Goal: Information Seeking & Learning: Learn about a topic

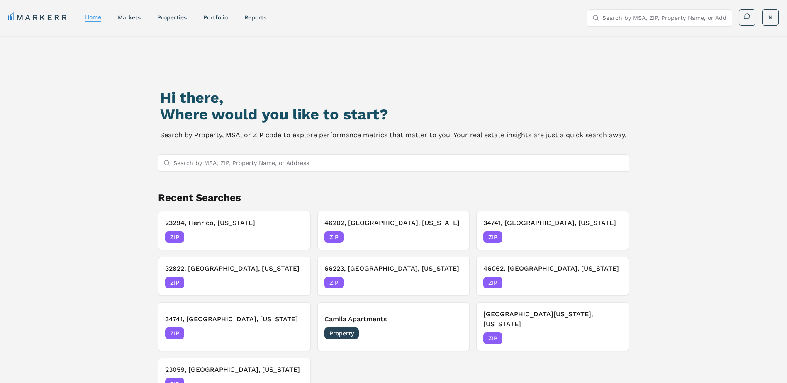
click at [283, 161] on input "Search by MSA, ZIP, Property Name, or Address" at bounding box center [398, 163] width 451 height 17
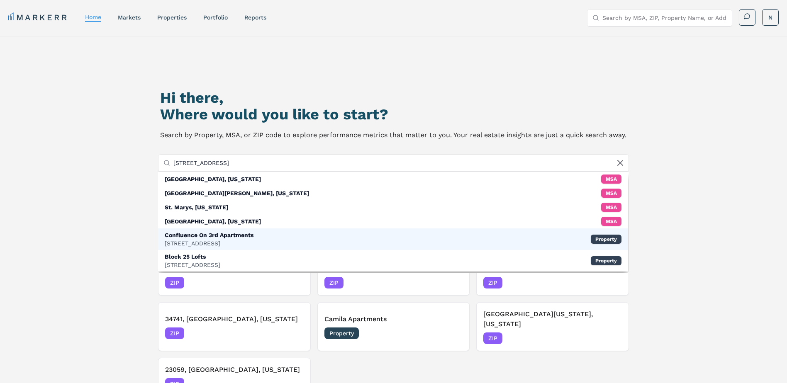
type input "[STREET_ADDRESS]"
click at [262, 239] on div "Confluence On 3rd Apartments [STREET_ADDRESS] Property" at bounding box center [393, 240] width 471 height 22
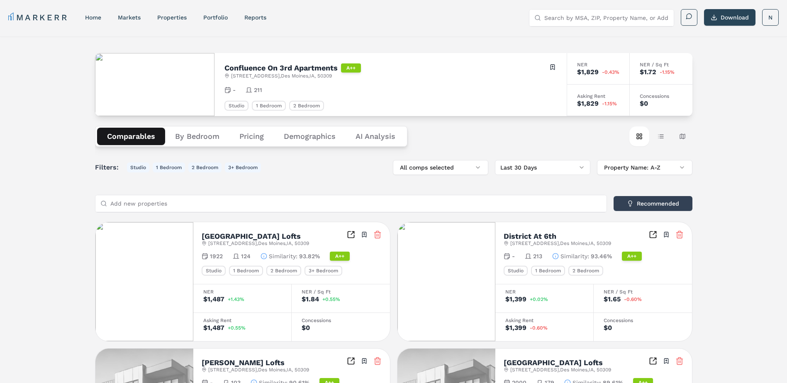
click at [585, 18] on input "Search by MSA, ZIP, Property Name, or Address" at bounding box center [606, 18] width 124 height 17
type input "50309"
click at [573, 39] on div "50309, [GEOGRAPHIC_DATA], [US_STATE] ZIP" at bounding box center [601, 38] width 144 height 22
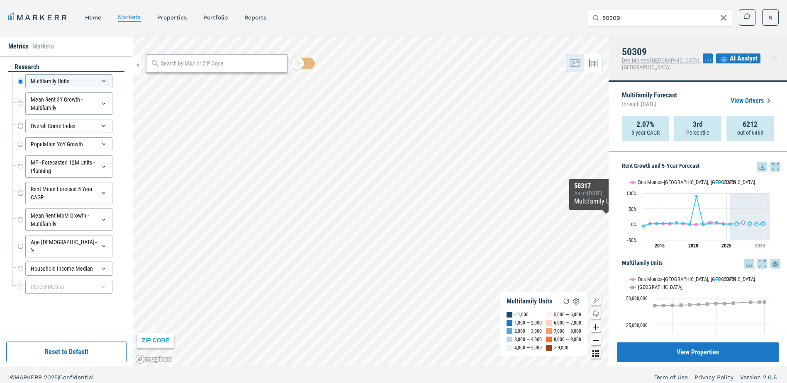
click at [761, 96] on link "View Drivers" at bounding box center [752, 101] width 43 height 10
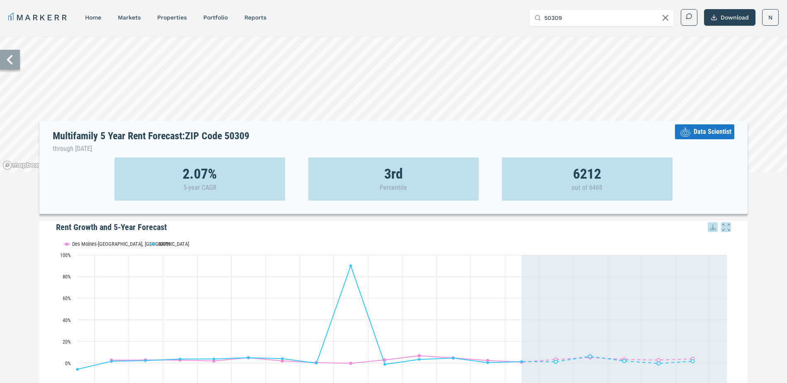
click at [10, 66] on icon at bounding box center [10, 60] width 20 height 20
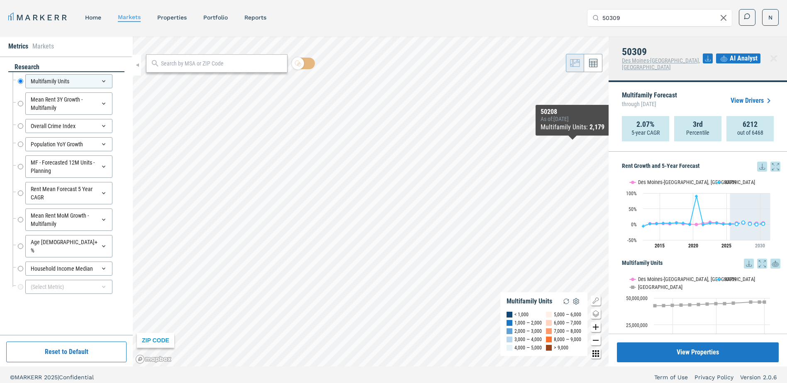
click at [731, 54] on span "AI Analyst" at bounding box center [744, 59] width 28 height 10
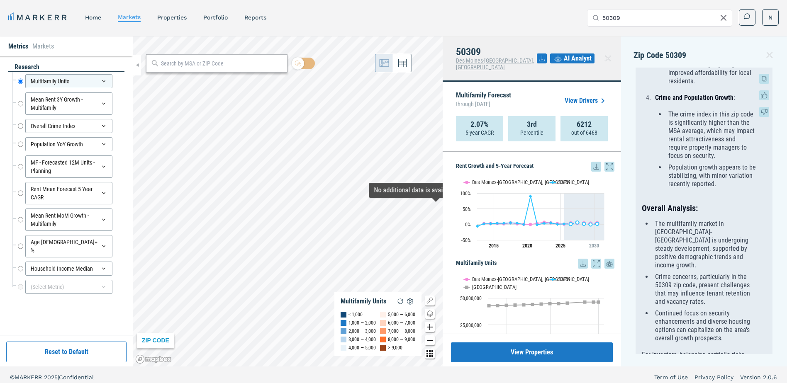
scroll to position [871, 0]
